Goal: Task Accomplishment & Management: Use online tool/utility

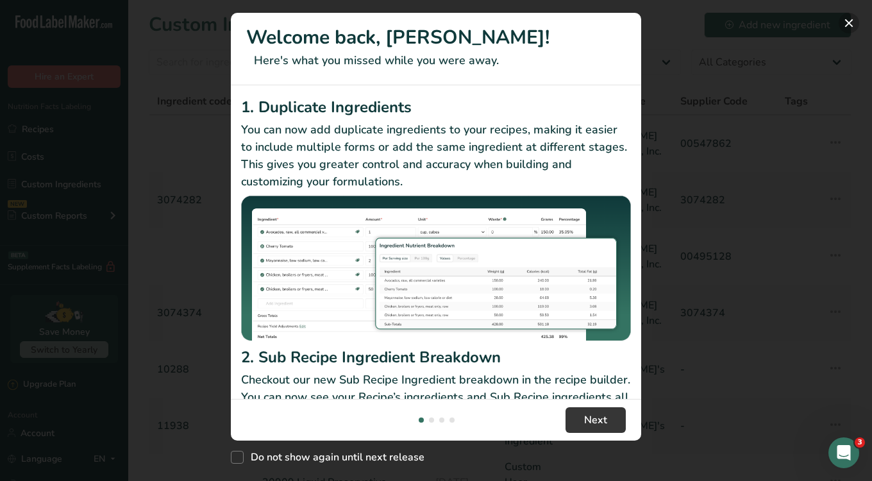
click at [845, 26] on button "New Features" at bounding box center [849, 23] width 21 height 21
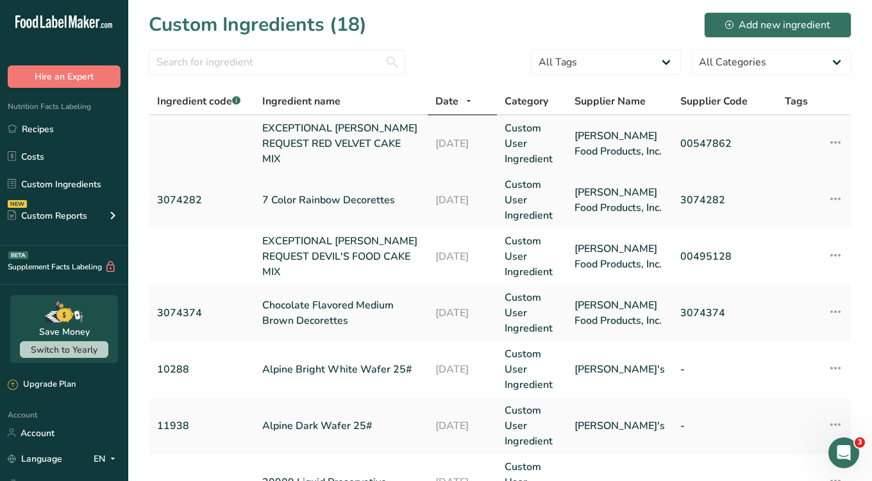
click at [278, 146] on link "EXCEPTIONAL [PERSON_NAME] REQUEST RED VELVET CAKE MIX" at bounding box center [341, 144] width 158 height 46
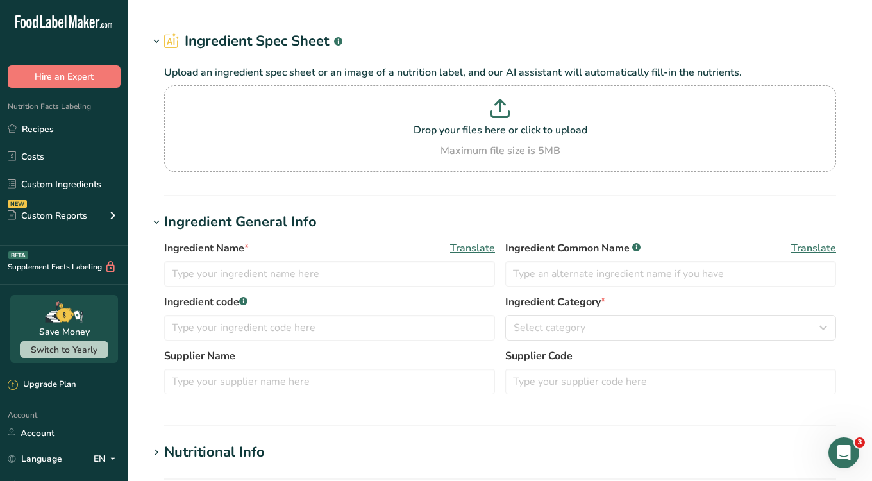
type input "EXCEPTIONAL [PERSON_NAME] REQUEST RED VELVET CAKE MIX"
type input "[PERSON_NAME] Food Products, Inc."
type input "00547862"
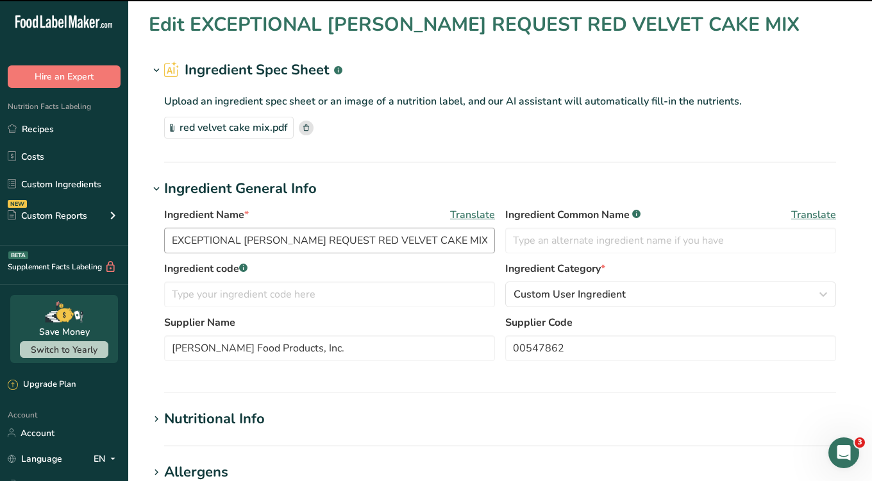
scroll to position [440, 0]
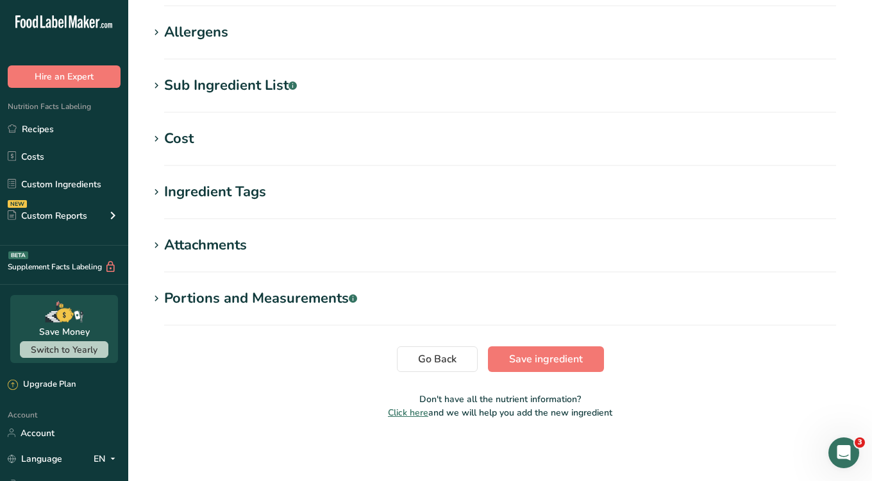
click at [239, 149] on section "Cost Price($) .a-a{fill:#347362;}.b-a{fill:#fff;} 89.71 Amount 800 Unit Grams k…" at bounding box center [500, 147] width 703 height 38
click at [206, 148] on h1 "Cost" at bounding box center [500, 138] width 703 height 21
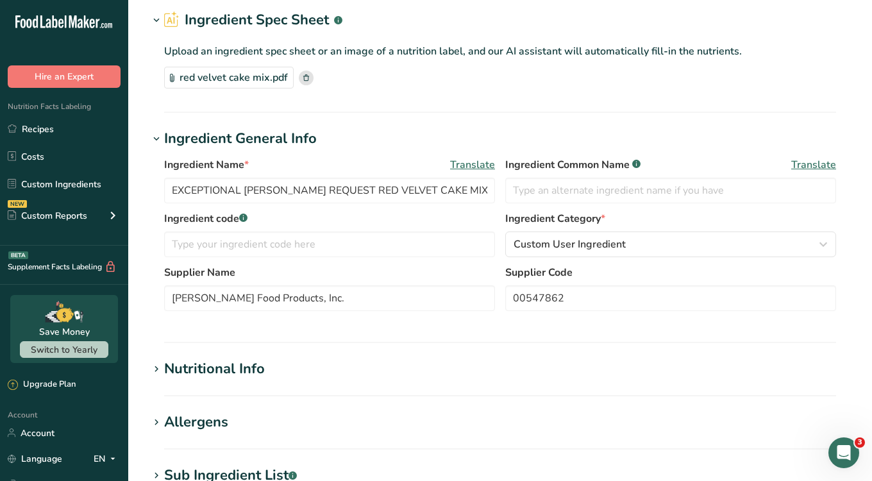
scroll to position [0, 0]
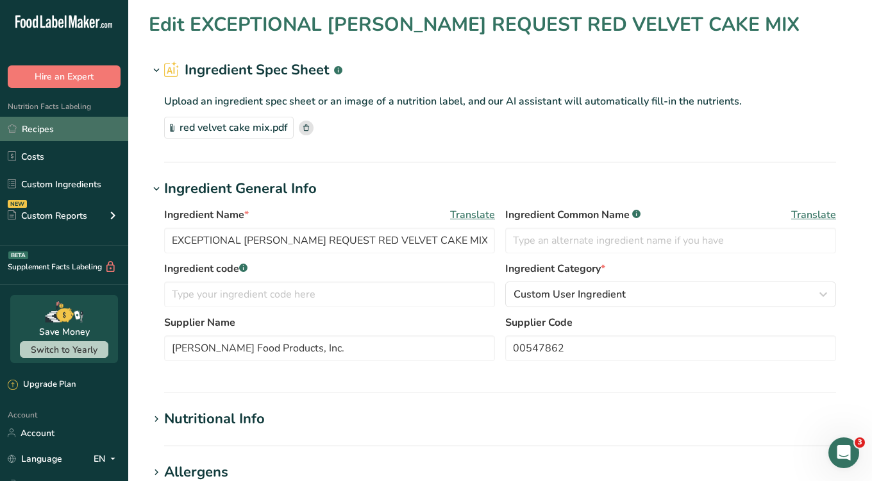
click at [51, 126] on link "Recipes" at bounding box center [64, 129] width 128 height 24
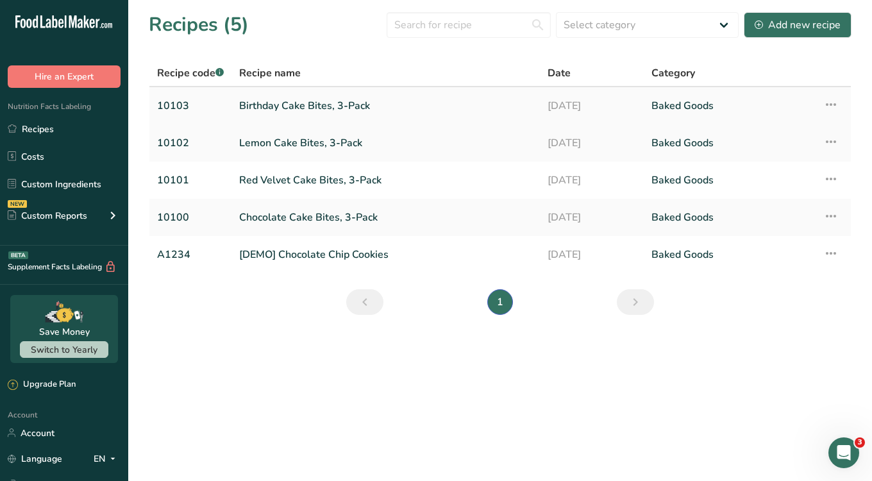
click at [282, 104] on link "Birthday Cake Bites, 3-Pack" at bounding box center [385, 105] width 293 height 27
click at [276, 176] on link "Red Velvet Cake Bites, 3-Pack" at bounding box center [385, 180] width 293 height 27
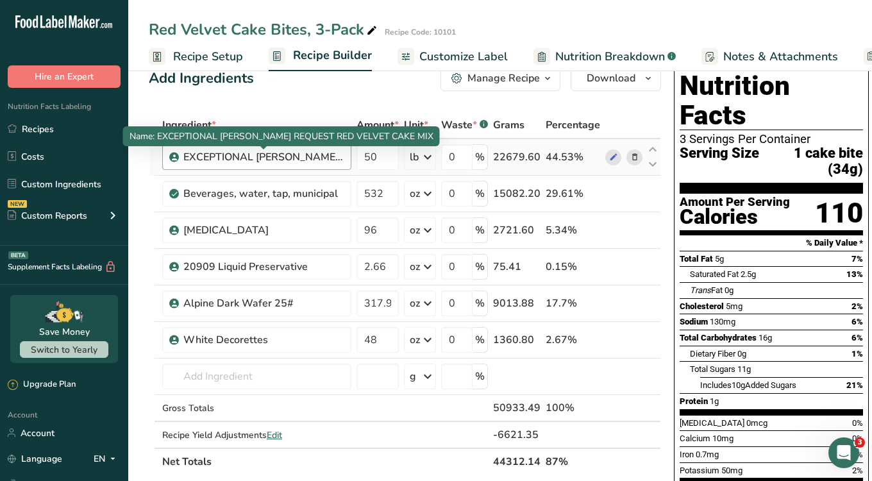
scroll to position [21, 0]
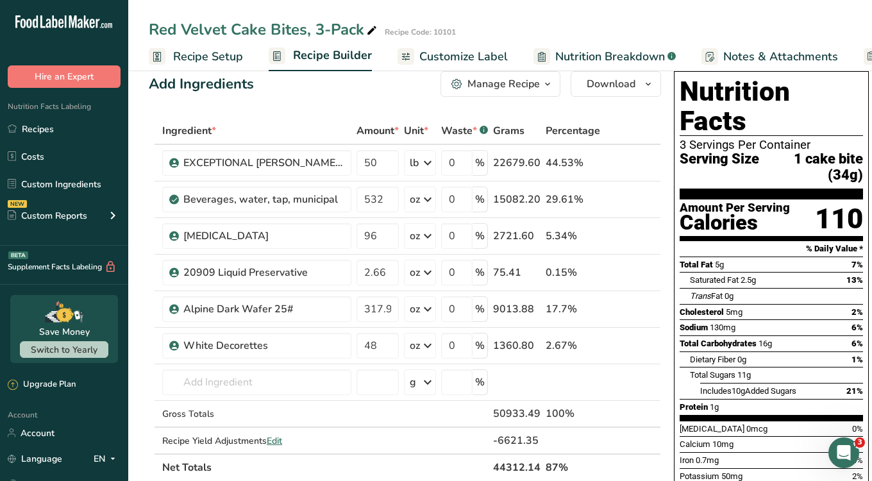
click at [491, 52] on span "Customize Label" at bounding box center [463, 56] width 88 height 17
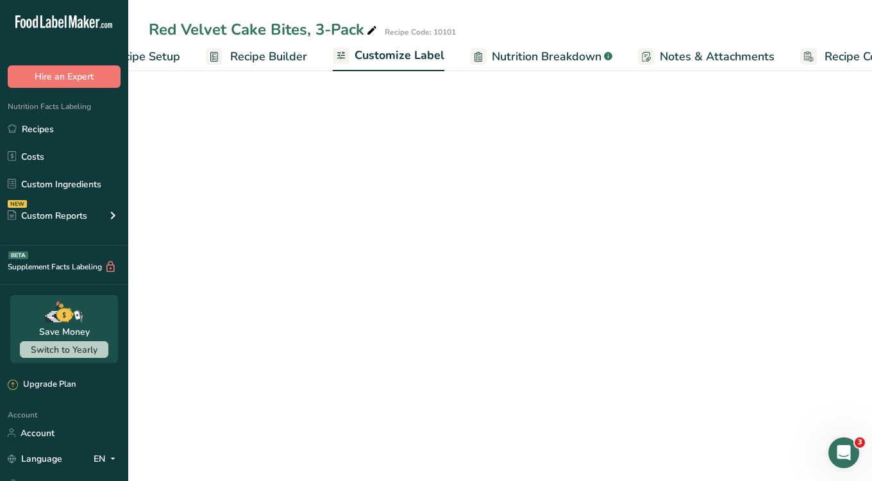
scroll to position [0, 114]
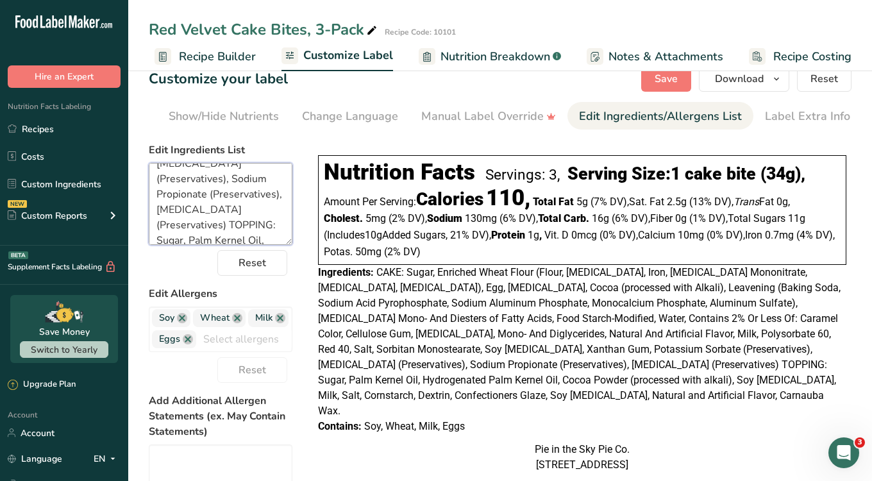
scroll to position [534, 0]
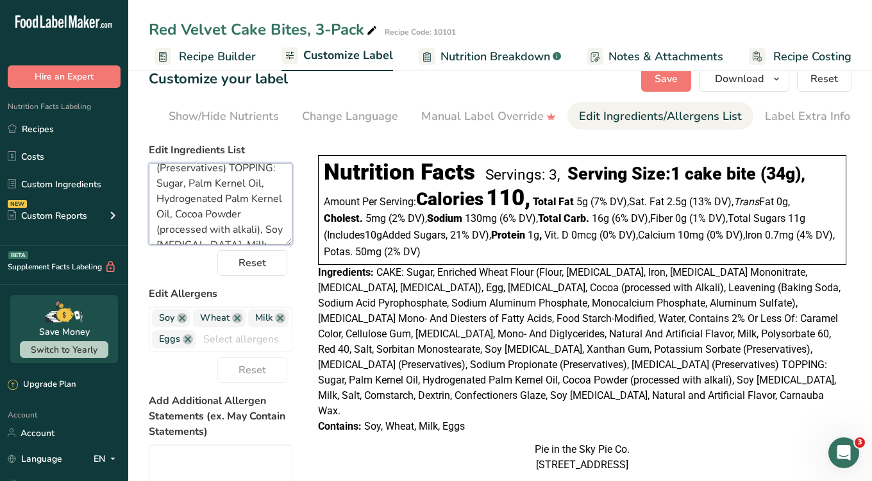
drag, startPoint x: 154, startPoint y: 178, endPoint x: 316, endPoint y: 283, distance: 193.3
click at [316, 283] on div "Choose your label style Linear FDA label USA (FDA) Standard FDA label Tabular F…" at bounding box center [500, 393] width 703 height 512
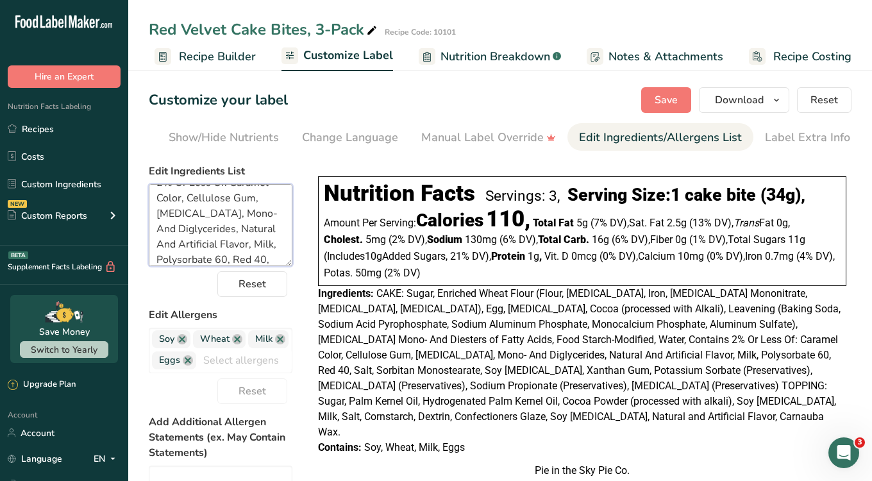
scroll to position [314, 0]
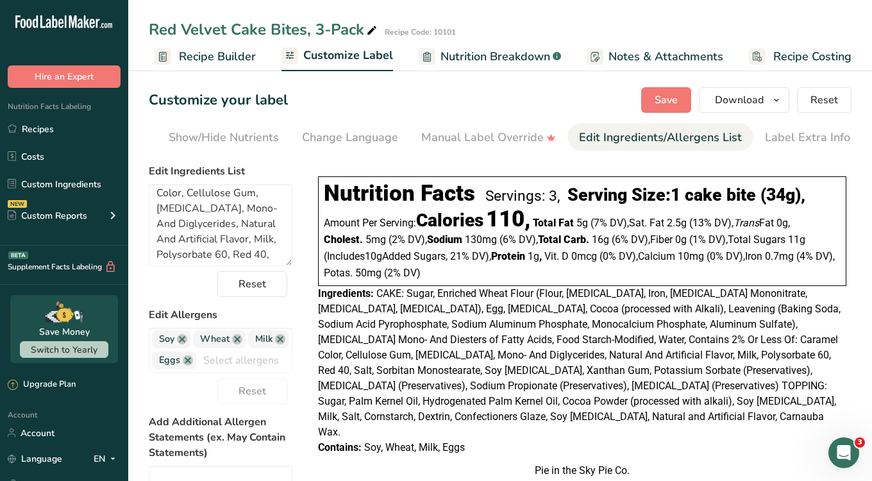
click at [222, 51] on span "Recipe Builder" at bounding box center [217, 56] width 77 height 17
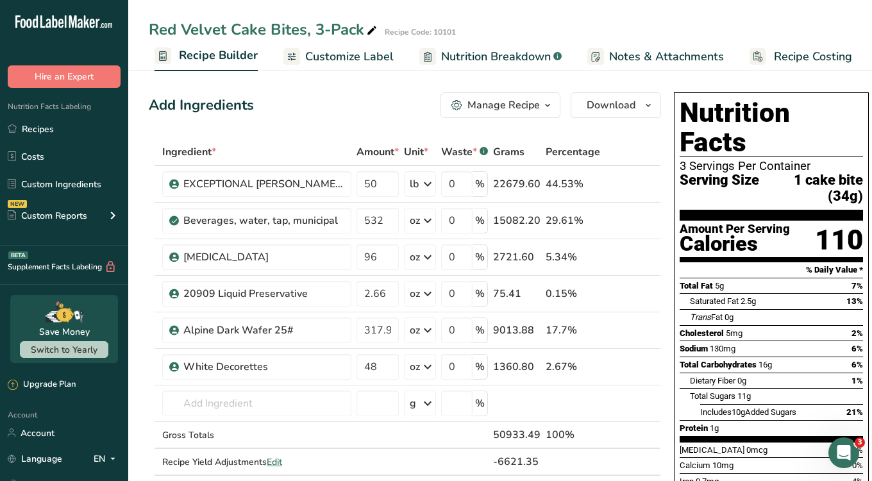
drag, startPoint x: 147, startPoint y: 139, endPoint x: 253, endPoint y: 122, distance: 107.7
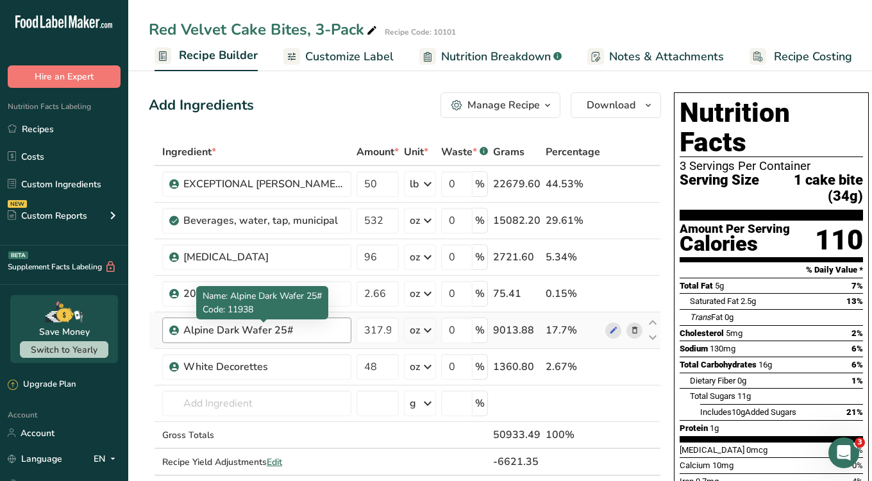
click at [273, 332] on div "Alpine Dark Wafer 25#" at bounding box center [263, 330] width 160 height 15
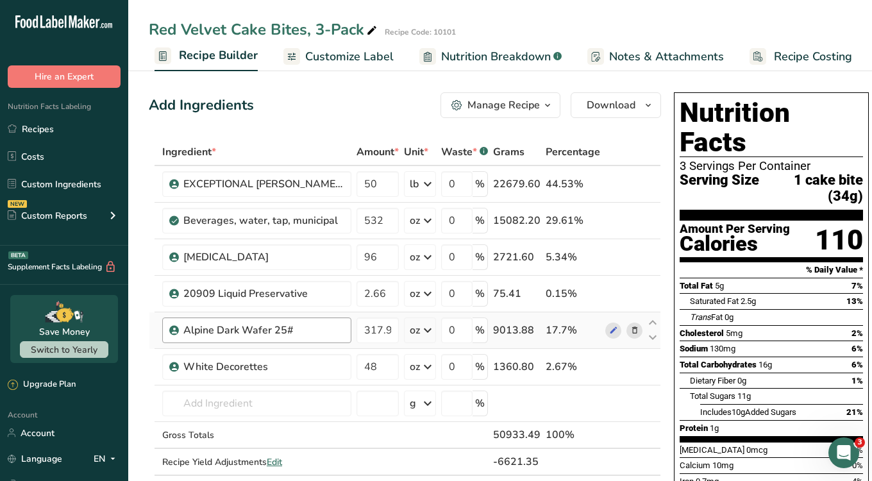
click at [294, 328] on div "Alpine Dark Wafer 25#" at bounding box center [263, 330] width 160 height 15
click at [611, 333] on icon at bounding box center [613, 330] width 9 height 13
click at [613, 366] on icon at bounding box center [613, 366] width 9 height 13
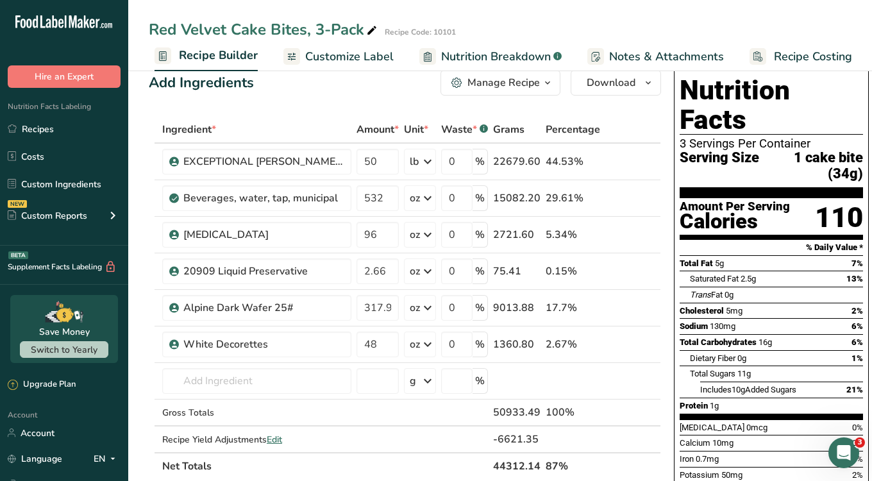
scroll to position [28, 0]
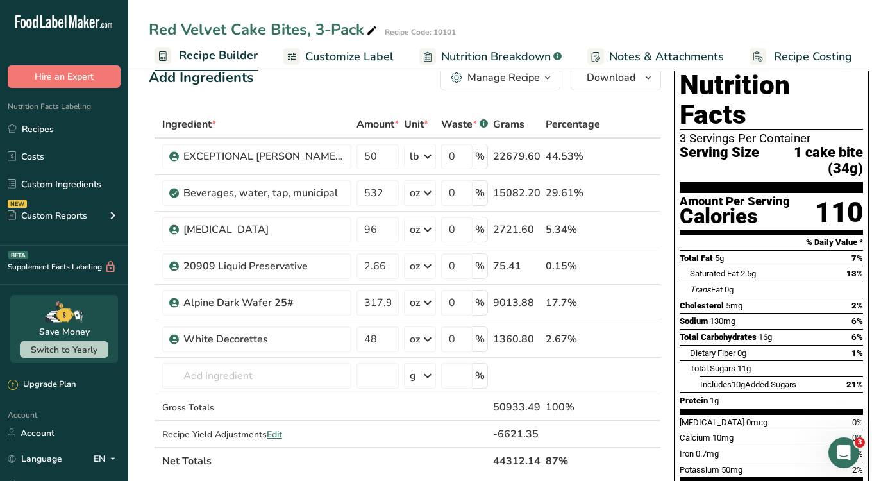
click at [466, 48] on span "Nutrition Breakdown" at bounding box center [496, 56] width 110 height 17
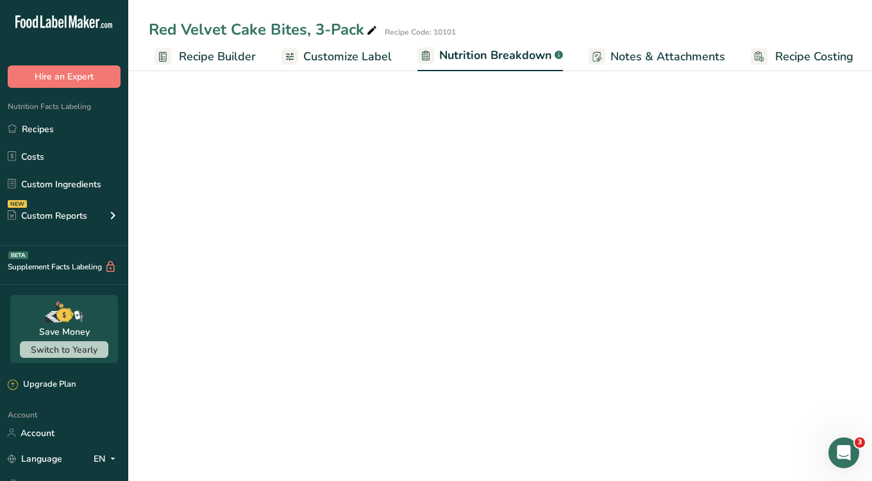
scroll to position [0, 115]
select select "Calories"
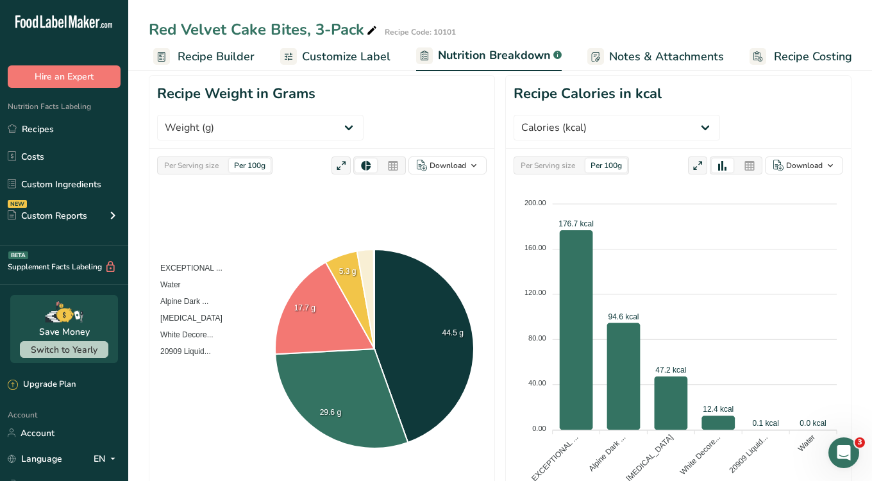
scroll to position [169, 0]
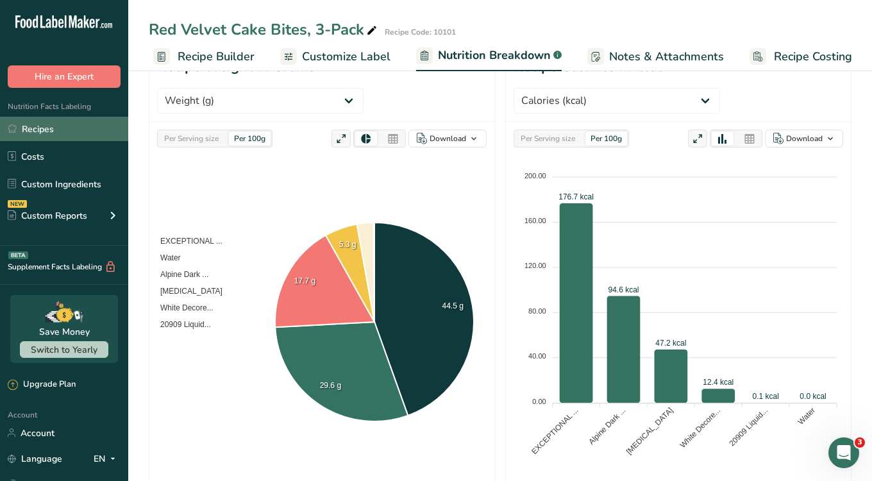
click at [43, 128] on link "Recipes" at bounding box center [64, 129] width 128 height 24
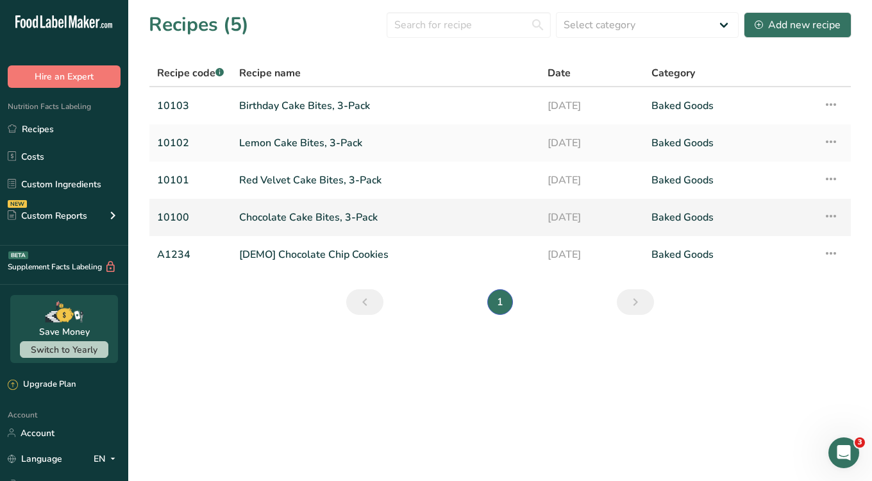
click at [276, 217] on link "Chocolate Cake Bites, 3-Pack" at bounding box center [385, 217] width 293 height 27
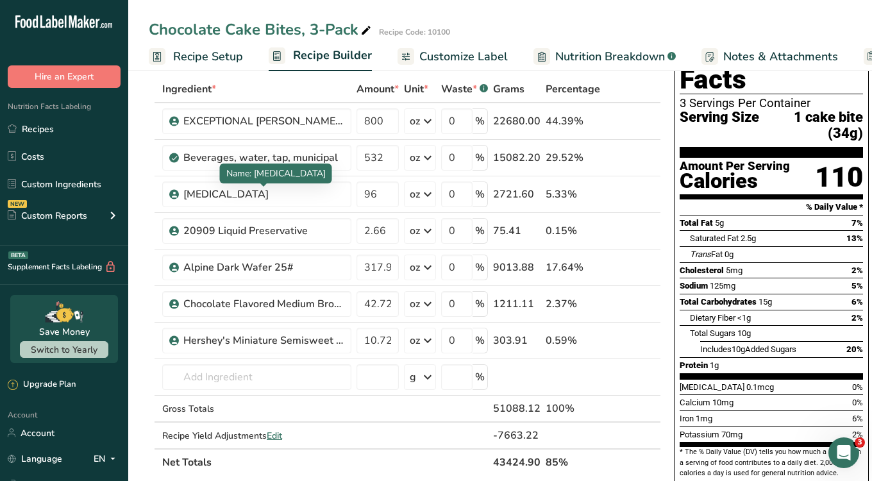
scroll to position [57, 0]
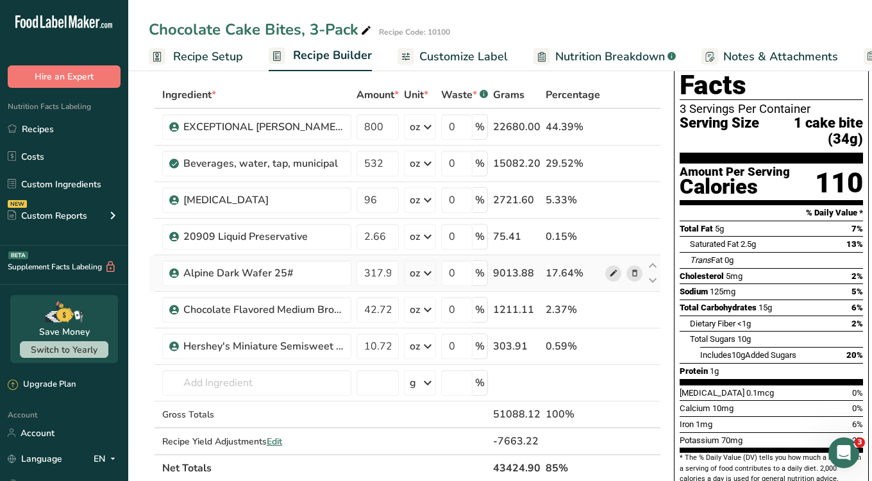
click at [610, 278] on icon at bounding box center [613, 273] width 9 height 13
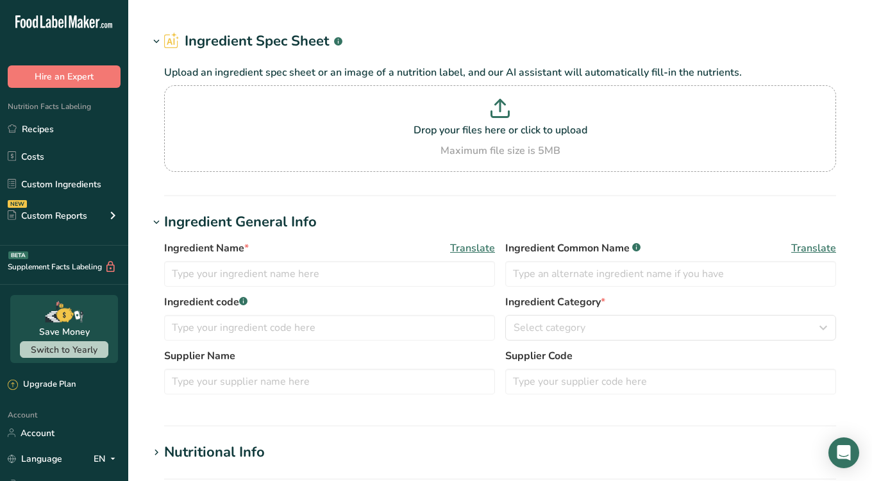
type input "Alpine Dark Wafer 25#"
type input "11938"
type input "[PERSON_NAME]'s"
type textarea "Sugar, Vegetable Oil (Palm Kernel Oil and Hydrogenated Palm Kernel Oil), Cocoa …"
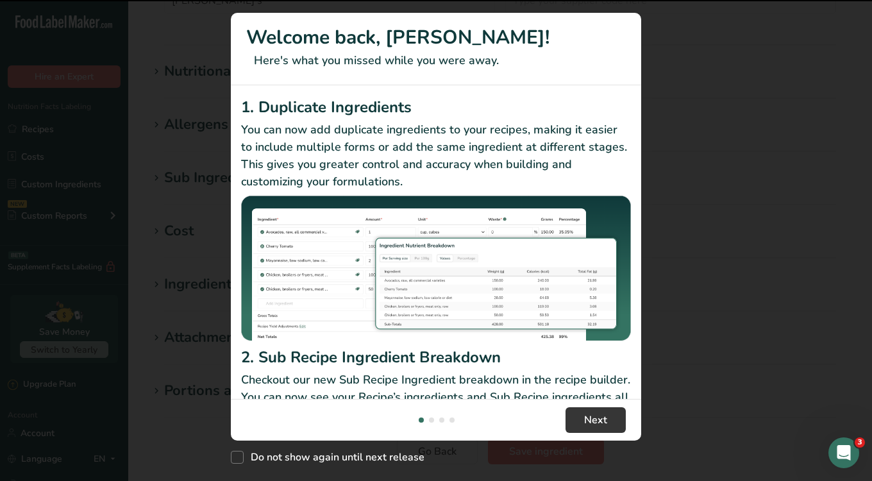
scroll to position [502, 0]
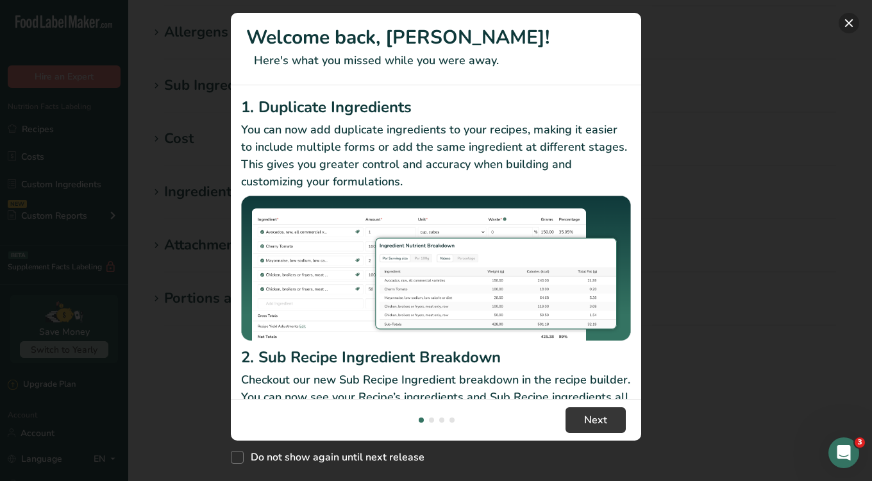
click at [855, 24] on button "New Features" at bounding box center [849, 23] width 21 height 21
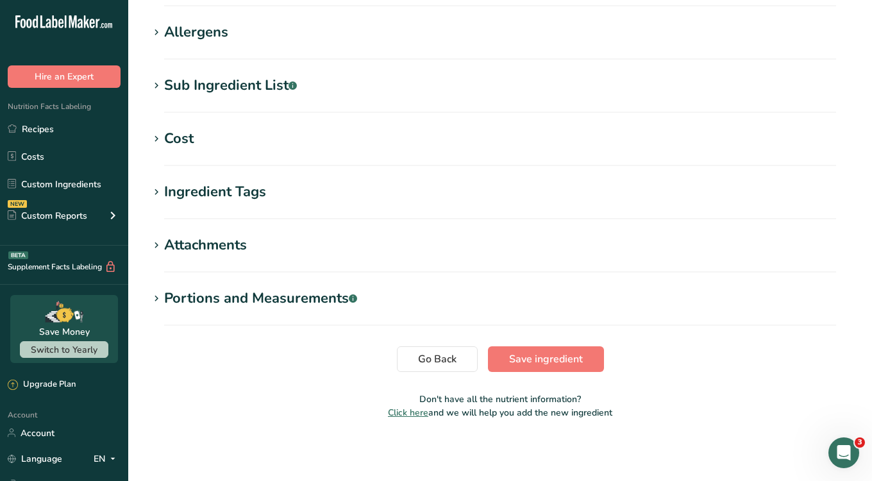
click at [210, 109] on section "Sub Ingredient List .a-a{fill:#347362;}.b-a{fill:#fff;} Translate Sugar, Vegeta…" at bounding box center [500, 94] width 703 height 38
click at [215, 88] on div "Sub Ingredient List .a-a{fill:#347362;}.b-a{fill:#fff;}" at bounding box center [230, 85] width 133 height 21
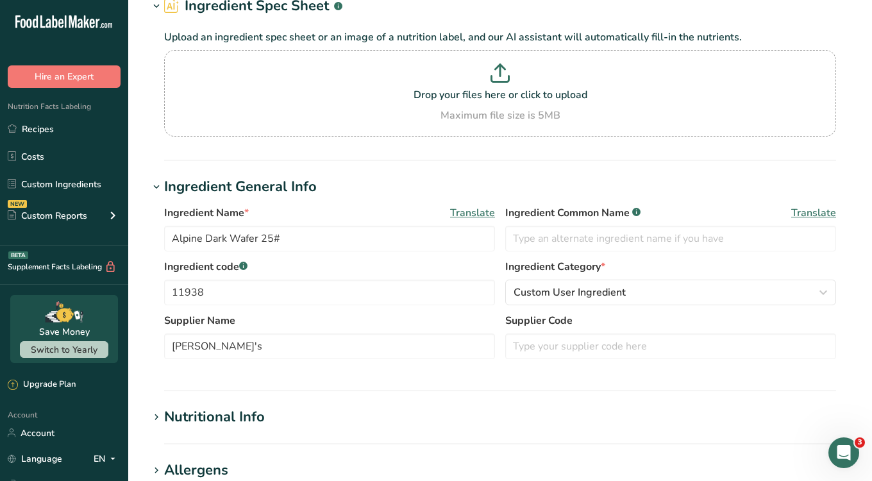
scroll to position [0, 0]
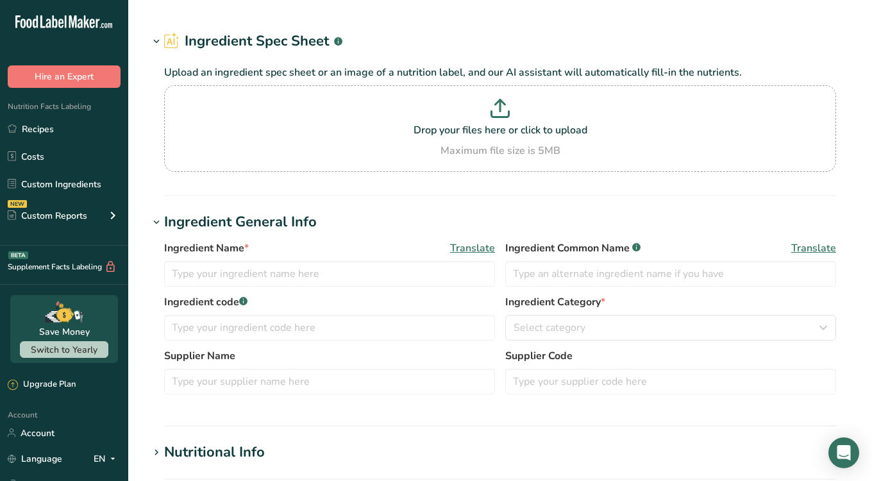
type input "White Decorettes"
type input "[PERSON_NAME] Food Products, Inc."
type input "3074435"
type textarea "Sugar, Vegetable Oil (palm, palm kernel), Cornstarch, Dextrin, Confectioners Gl…"
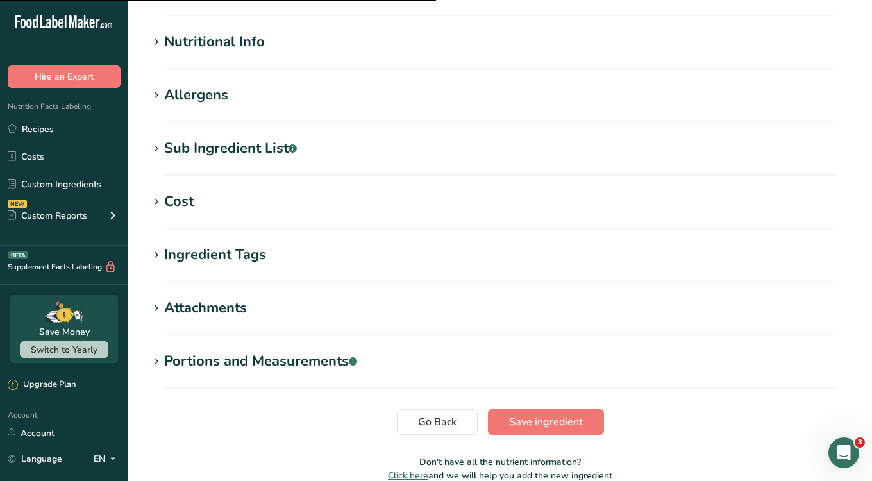
scroll to position [443, 0]
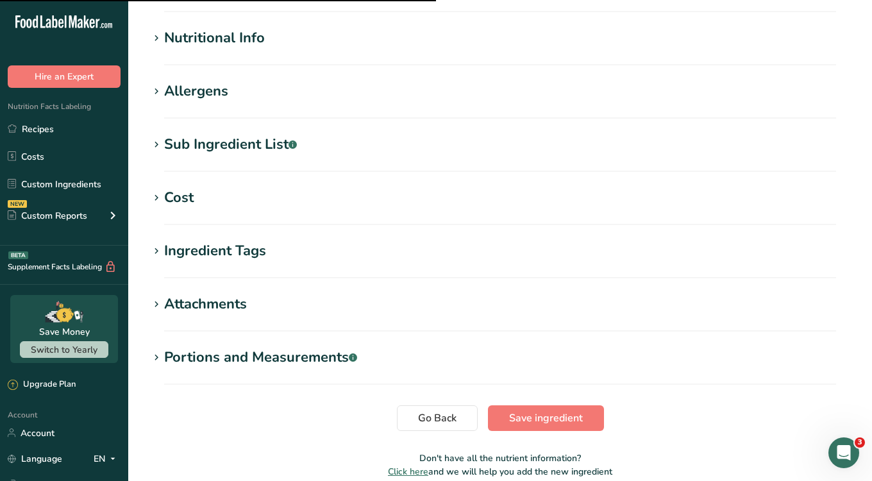
click at [289, 146] on div "Sub Ingredient List .a-a{fill:#347362;}.b-a{fill:#fff;}" at bounding box center [230, 144] width 133 height 21
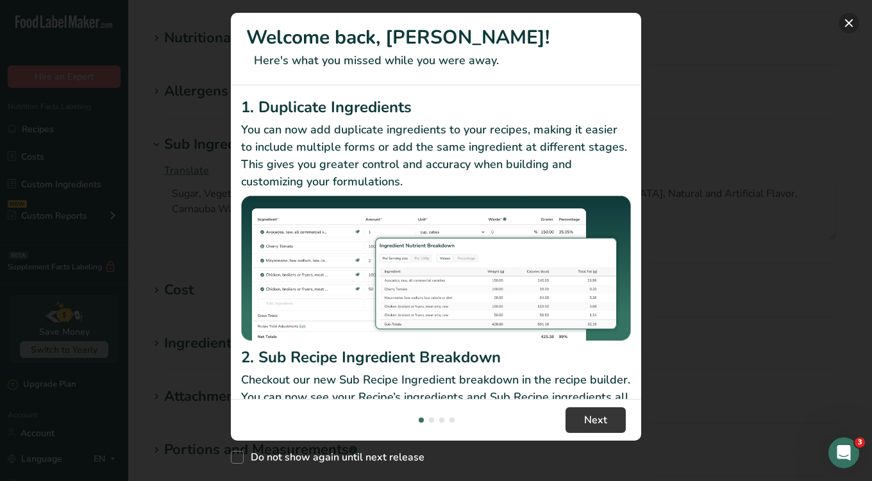
click at [851, 21] on button "New Features" at bounding box center [849, 23] width 21 height 21
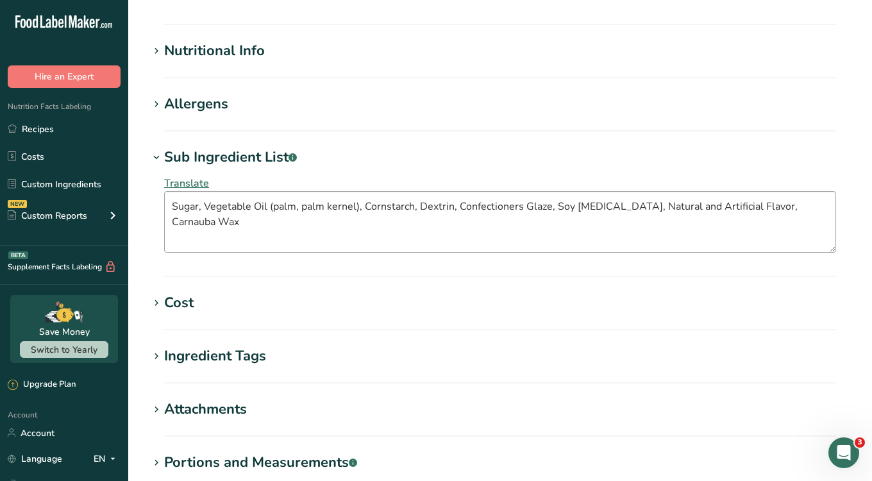
scroll to position [417, 0]
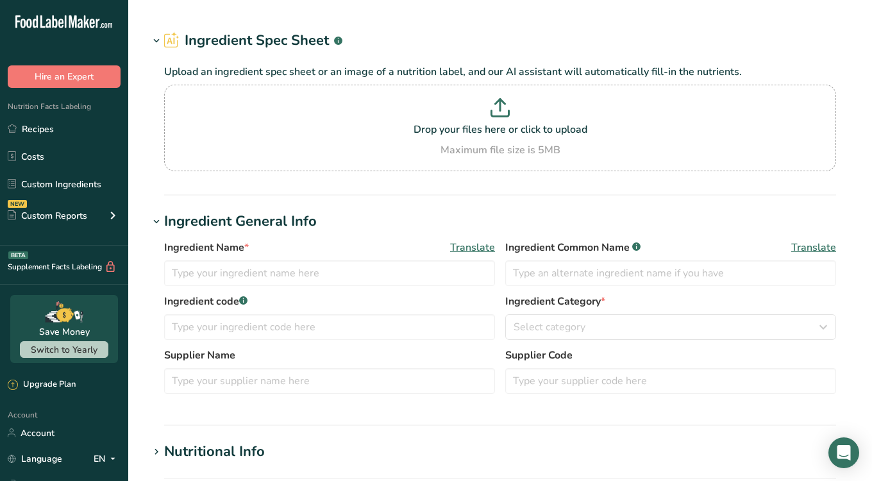
type input "Alpine Dark Wafer 25#"
type input "11938"
type input "[PERSON_NAME]'s"
type textarea "Sugar, Vegetable Oil (Palm Kernel Oil and Hydrogenated Palm Kernel Oil), Cocoa …"
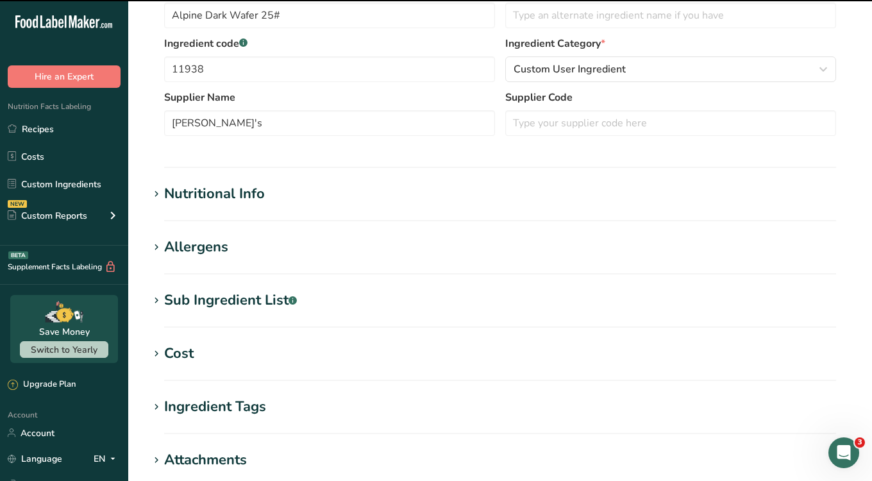
click at [248, 378] on p "Checkout our new Sub Recipe Ingredient breakdown in the recipe builder. You can…" at bounding box center [435, 405] width 409 height 55
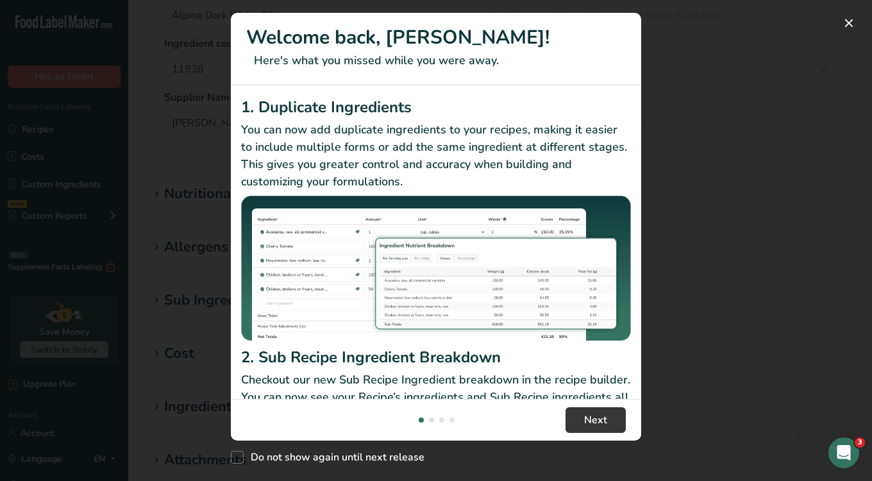
click at [680, 248] on div "New Features" at bounding box center [436, 240] width 872 height 481
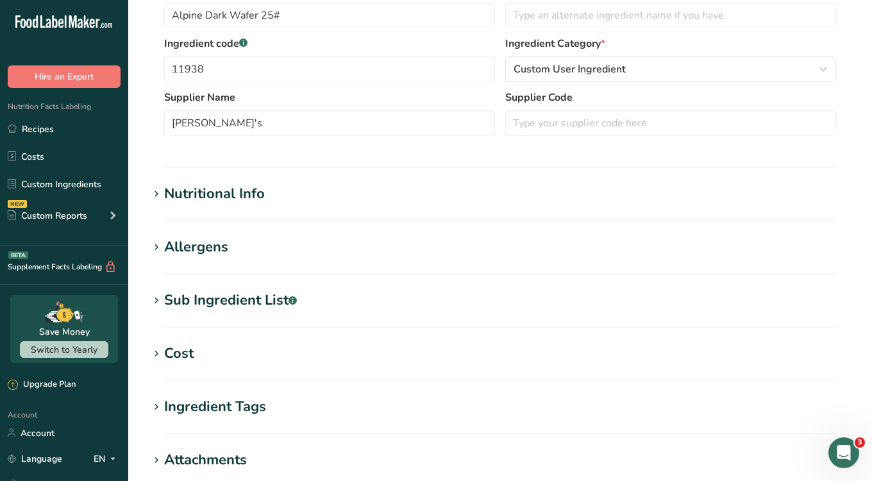
click at [244, 307] on div "Sub Ingredient List .a-a{fill:#347362;}.b-a{fill:#fff;}" at bounding box center [230, 300] width 133 height 21
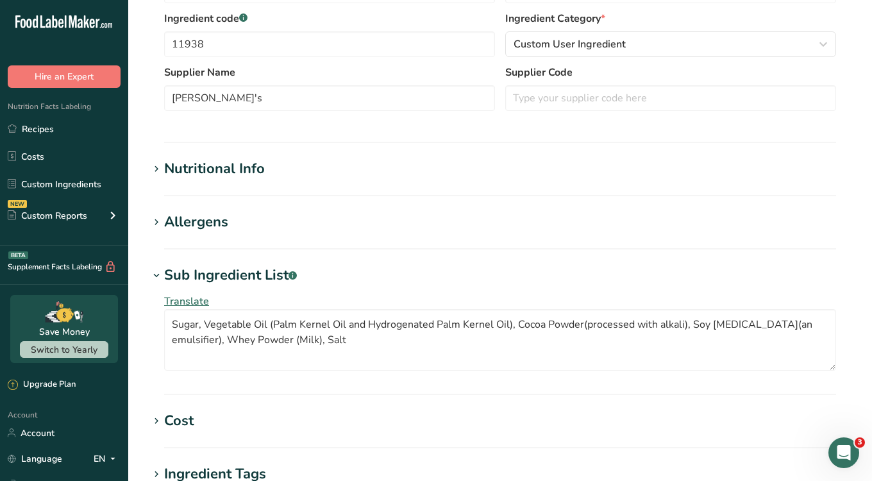
scroll to position [328, 0]
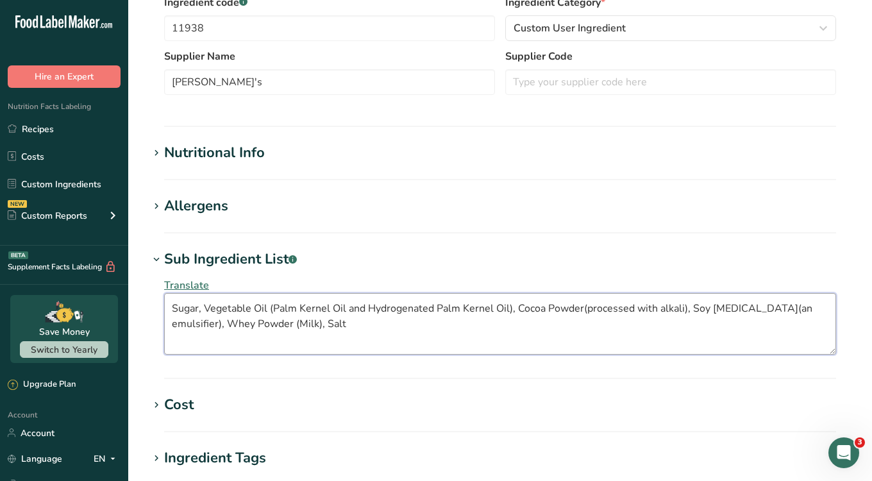
drag, startPoint x: 341, startPoint y: 322, endPoint x: 169, endPoint y: 303, distance: 172.3
click at [169, 303] on textarea "Sugar, Vegetable Oil (Palm Kernel Oil and Hydrogenated Palm Kernel Oil), Cocoa …" at bounding box center [500, 324] width 672 height 62
